Goal: Find specific page/section: Find specific page/section

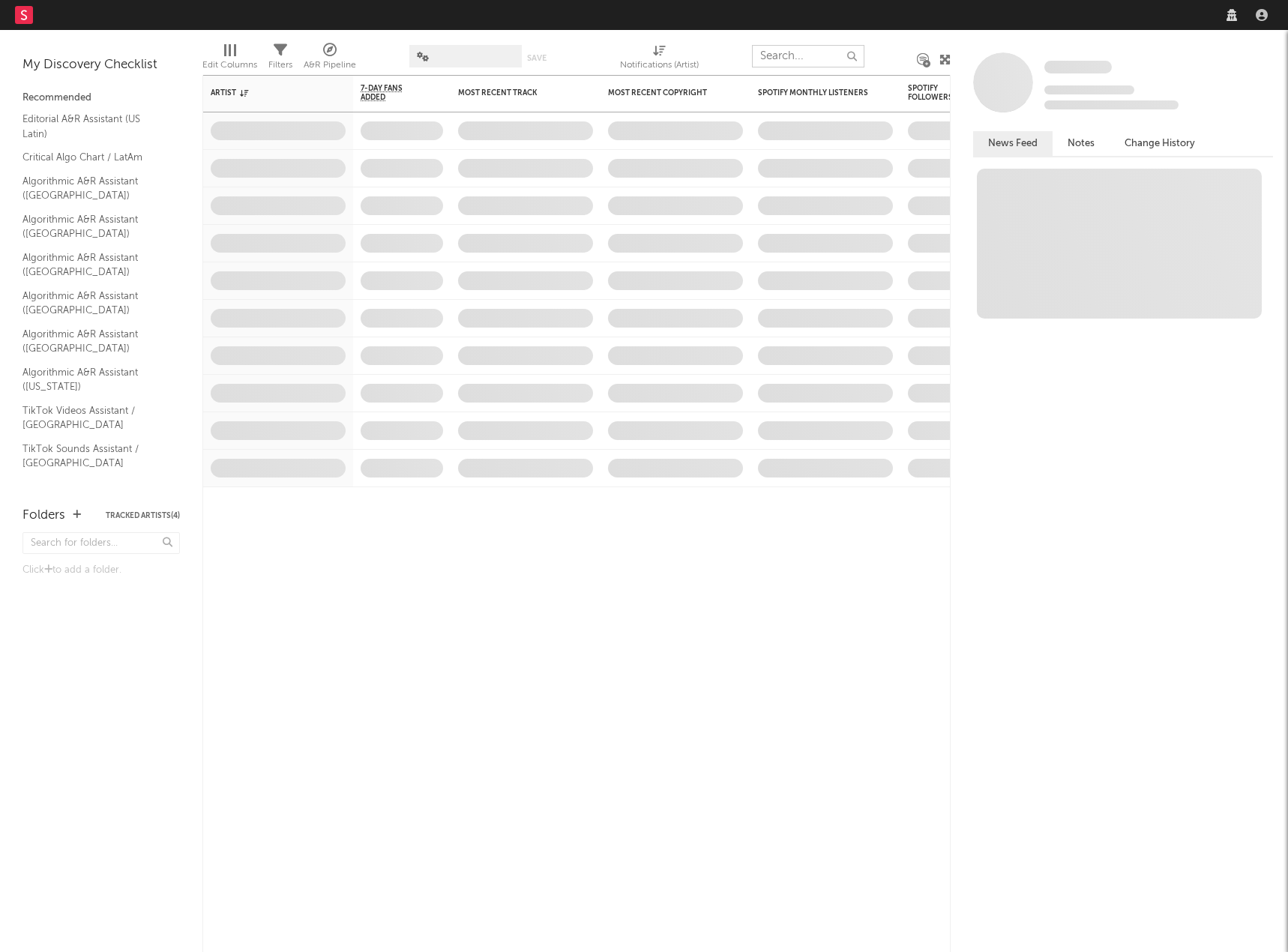
click at [809, 59] on input "text" at bounding box center [807, 56] width 112 height 22
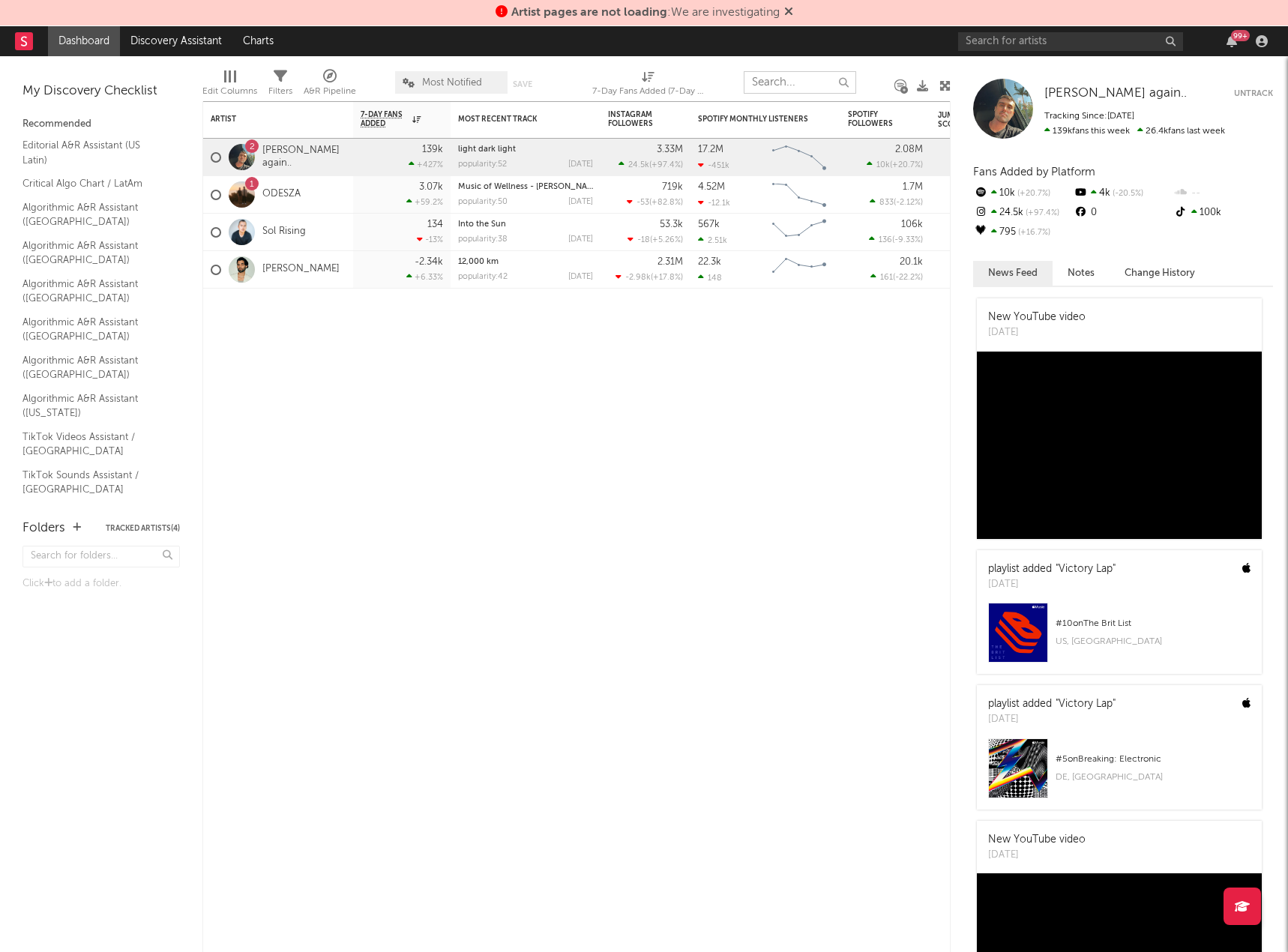
click at [809, 85] on input "text" at bounding box center [800, 82] width 112 height 22
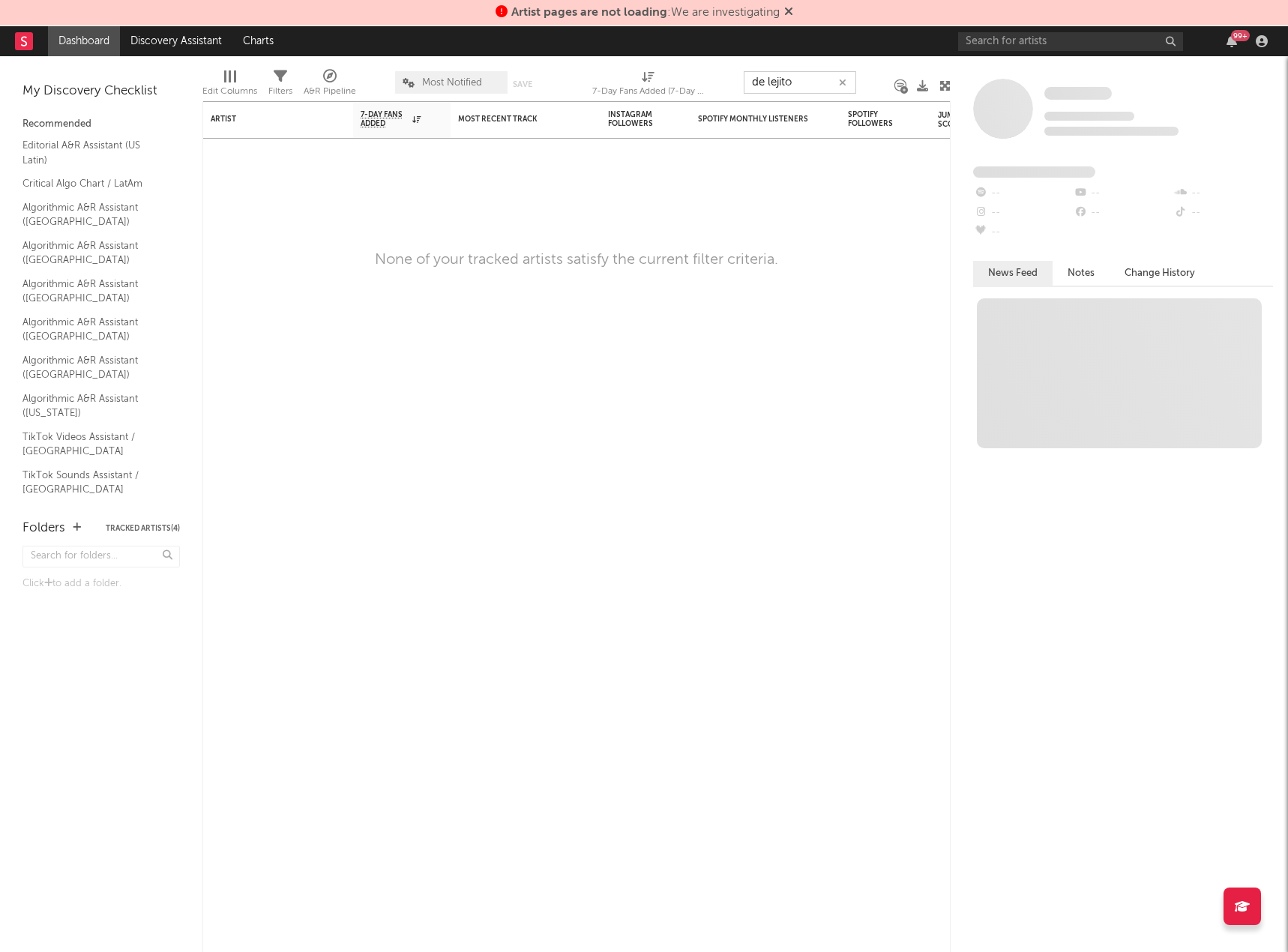
type input "de lejito"
click at [1074, 40] on input "text" at bounding box center [1071, 41] width 225 height 19
click at [1032, 38] on input "text" at bounding box center [1071, 41] width 225 height 19
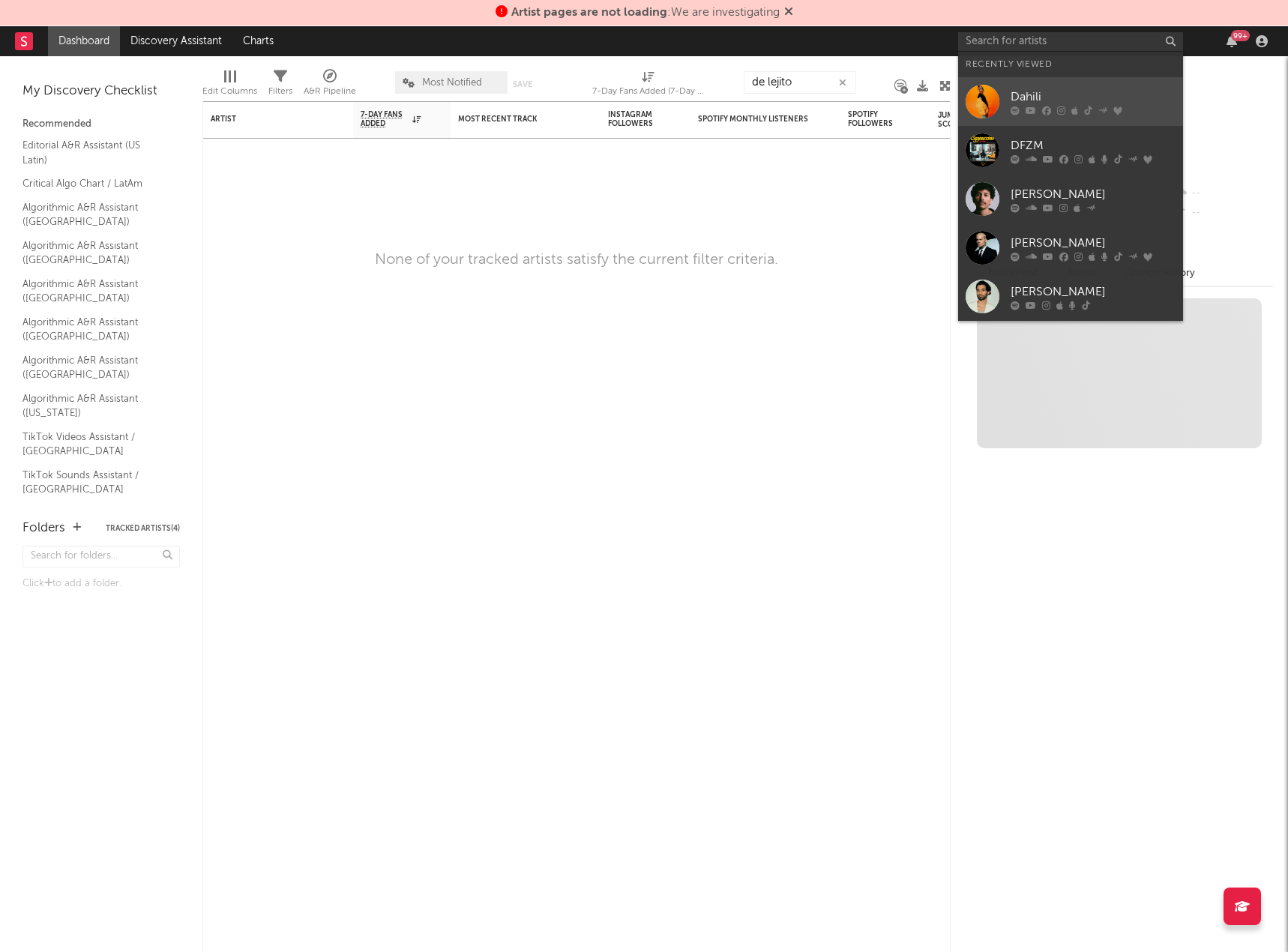
click at [1023, 101] on div "Dahili" at bounding box center [1093, 97] width 165 height 18
